Goal: Information Seeking & Learning: Learn about a topic

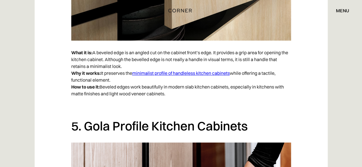
scroll to position [1334, 0]
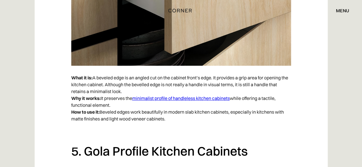
drag, startPoint x: 85, startPoint y: 59, endPoint x: 169, endPoint y: 121, distance: 104.8
copy div "Beveled Edge Kitchens What it is: A beveled edge is an angled cut on the cabine…"
click at [264, 11] on div "menu close" at bounding box center [293, 11] width 110 height 10
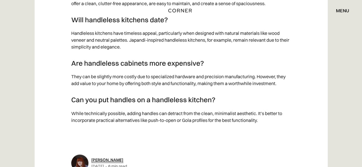
scroll to position [5872, 0]
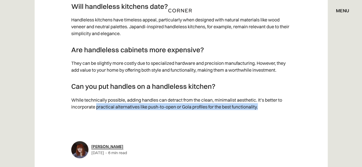
drag, startPoint x: 96, startPoint y: 108, endPoint x: 281, endPoint y: 112, distance: 185.2
click at [281, 112] on p "While technically possible, adding handles can detract from the clean, minimali…" at bounding box center [180, 102] width 219 height 19
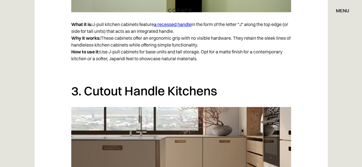
scroll to position [914, 0]
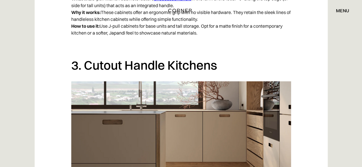
drag, startPoint x: 139, startPoint y: 26, endPoint x: 305, endPoint y: 53, distance: 167.7
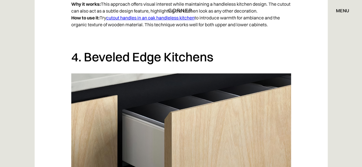
scroll to position [1200, 0]
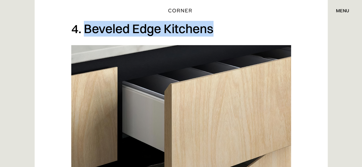
drag, startPoint x: 84, startPoint y: 29, endPoint x: 211, endPoint y: 35, distance: 127.3
click at [211, 35] on h2 "4. Beveled Edge Kitchens" at bounding box center [180, 29] width 219 height 16
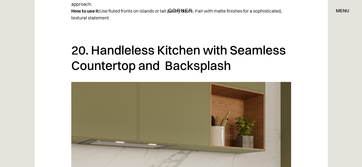
scroll to position [5458, 0]
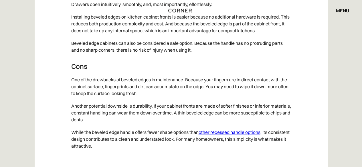
scroll to position [1743, 0]
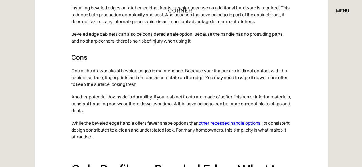
click at [251, 124] on link "other recessed handle options" at bounding box center [229, 123] width 62 height 6
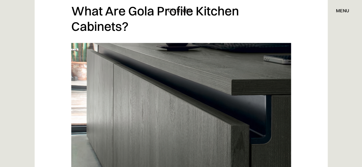
scroll to position [462, 0]
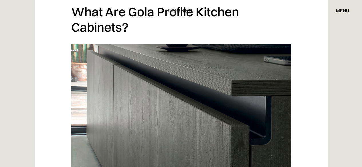
click at [73, 10] on div "Shop Kitchens Shop Kitchens How it works How it works Projects Projects Inspira…" at bounding box center [181, 11] width 362 height 10
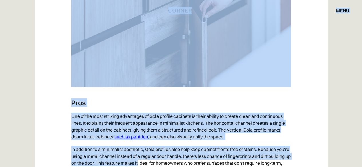
scroll to position [858, 0]
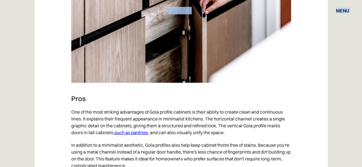
drag, startPoint x: 76, startPoint y: 11, endPoint x: 160, endPoint y: 44, distance: 90.1
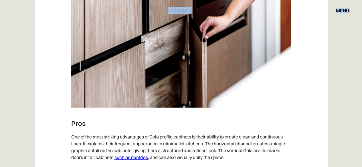
scroll to position [835, 0]
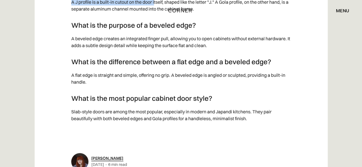
scroll to position [2428, 0]
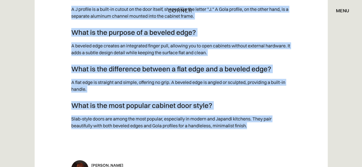
drag, startPoint x: 57, startPoint y: 67, endPoint x: 263, endPoint y: 132, distance: 215.9
copy div "Gola Profile vs Beveled Edge for Handleless Kitchen Cabinets Handleless cabinet…"
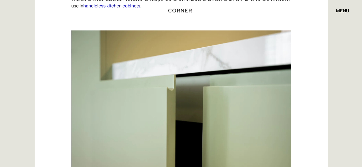
scroll to position [514, 0]
